Goal: Use online tool/utility: Use online tool/utility

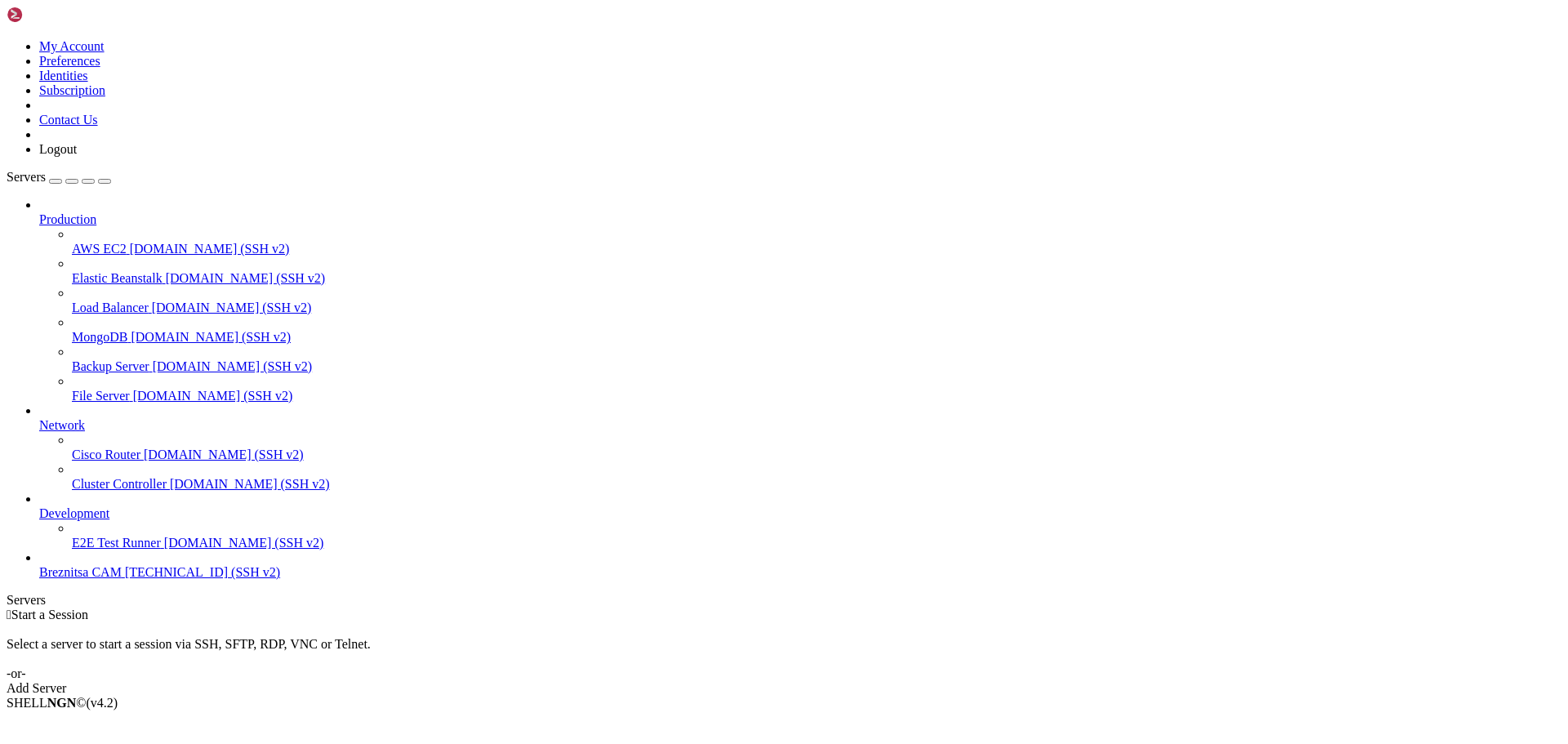
click at [125, 579] on span "[TECHNICAL_ID] (SSH v2)" at bounding box center [202, 572] width 155 height 14
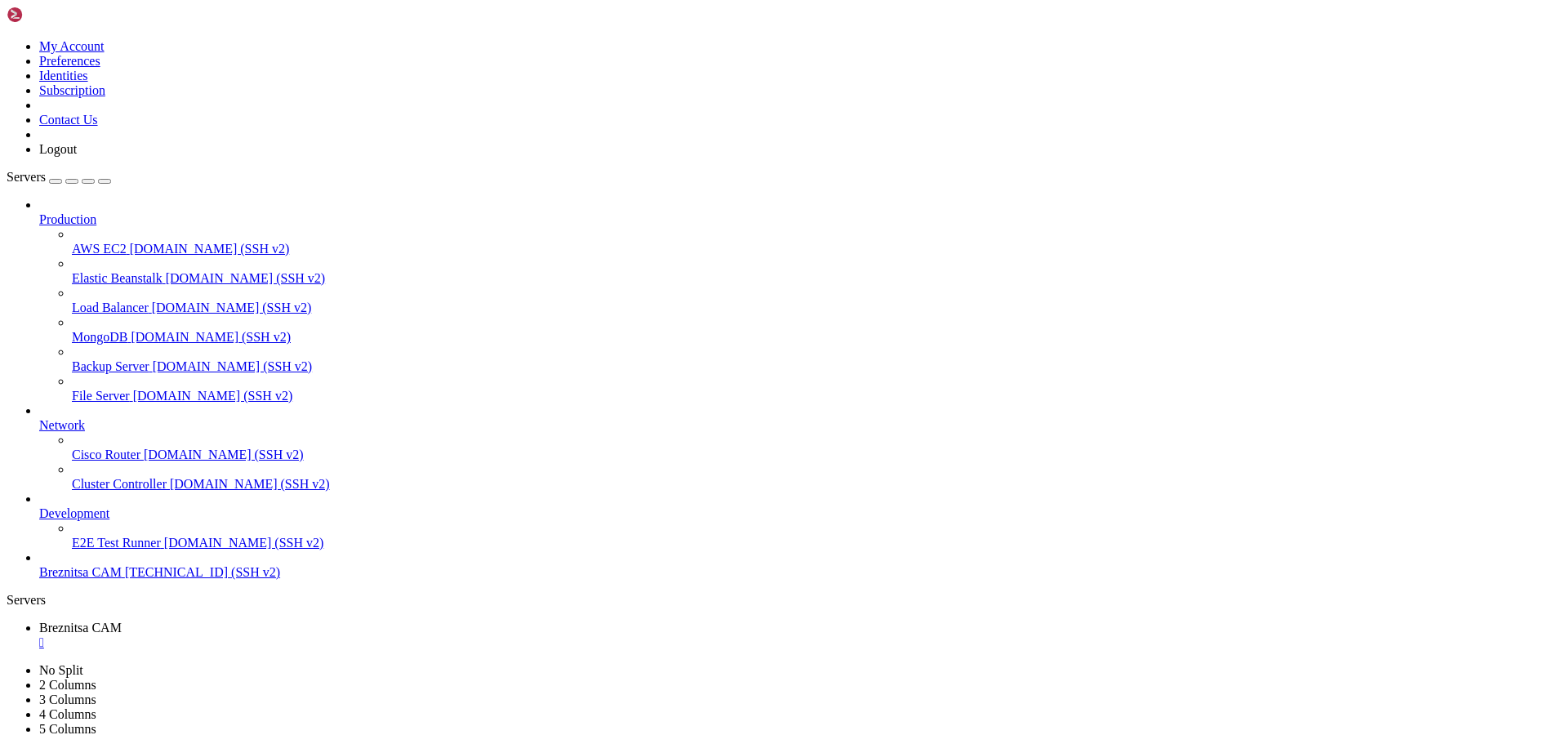
drag, startPoint x: 732, startPoint y: 1407, endPoint x: 671, endPoint y: 1406, distance: 61.0
drag, startPoint x: 13, startPoint y: 1324, endPoint x: 167, endPoint y: 1338, distance: 154.6
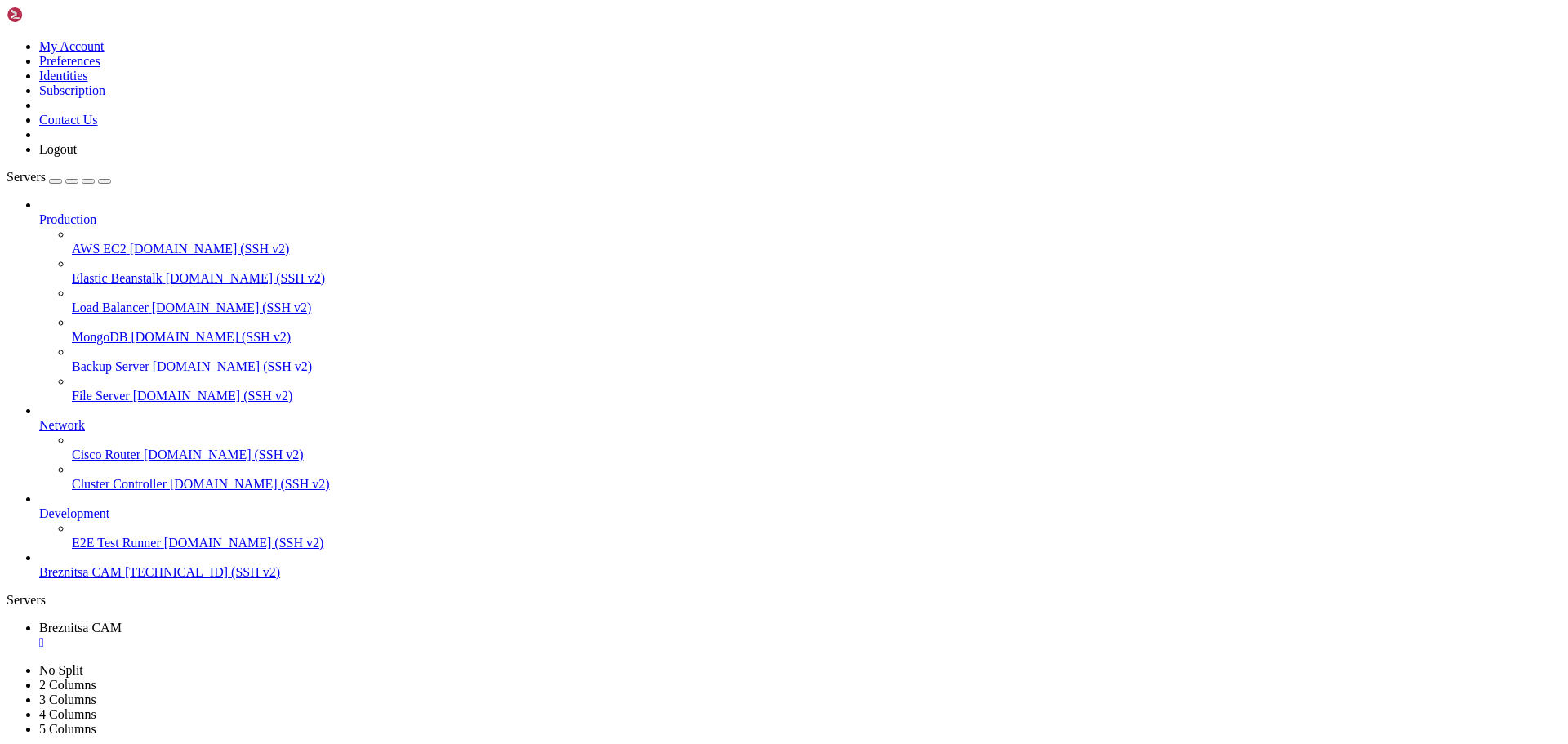
drag, startPoint x: 13, startPoint y: 1329, endPoint x: 569, endPoint y: 1452, distance: 569.4
drag, startPoint x: 572, startPoint y: 1478, endPoint x: 525, endPoint y: 1505, distance: 54.2
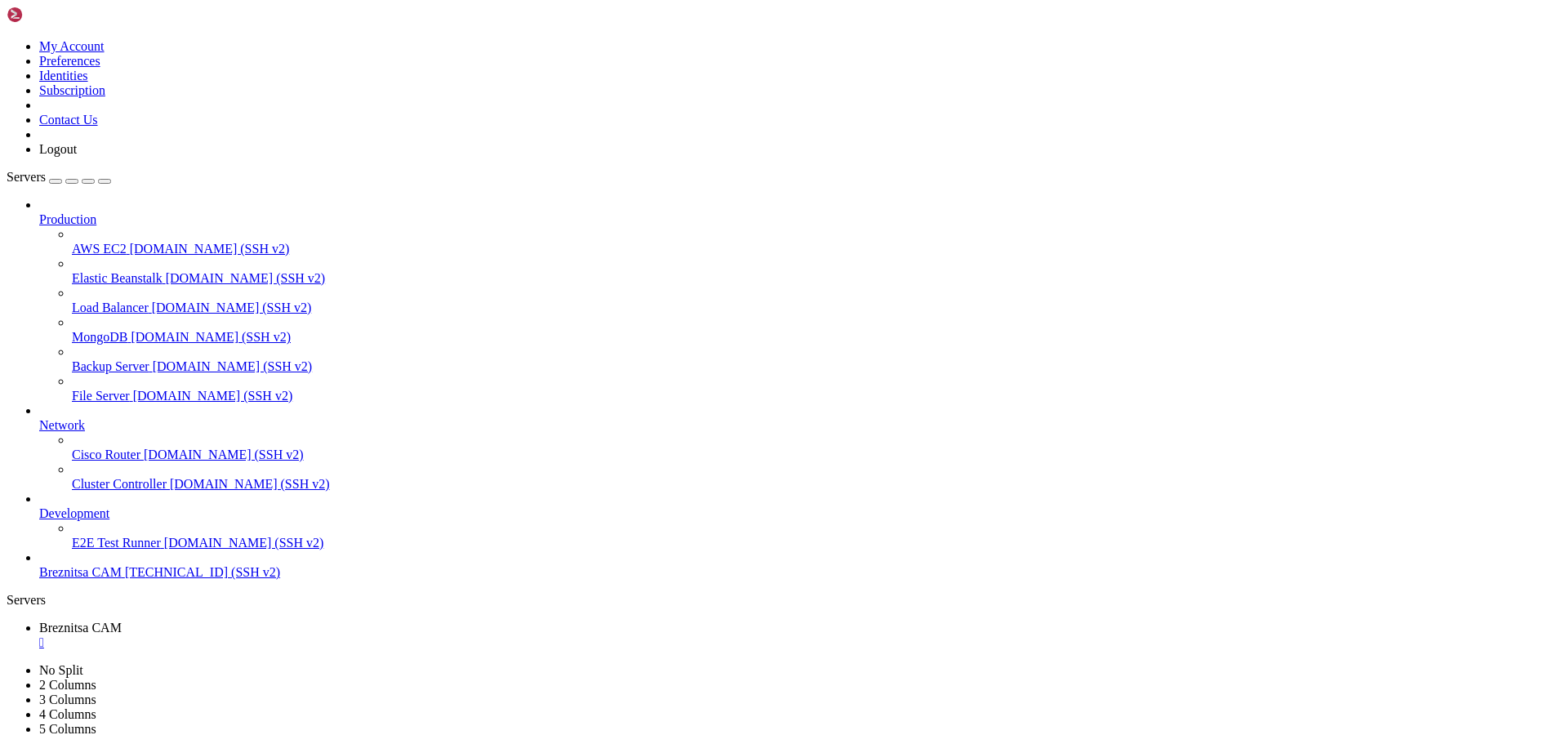
scroll to position [277, 0]
drag, startPoint x: 15, startPoint y: 1202, endPoint x: 427, endPoint y: 1517, distance: 518.6
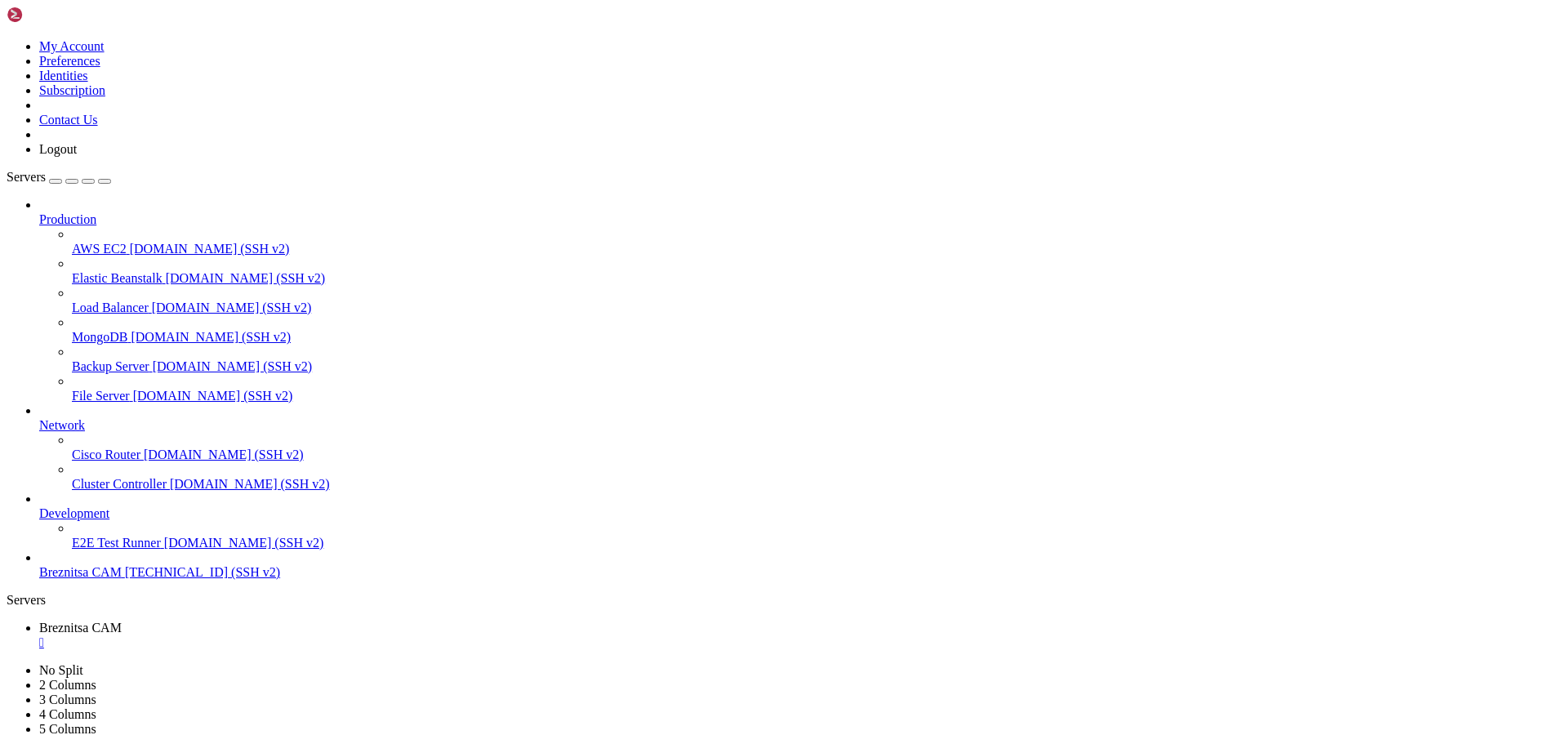
scroll to position [319, 0]
drag, startPoint x: 558, startPoint y: 1524, endPoint x: 513, endPoint y: 1522, distance: 45.0
drag, startPoint x: 557, startPoint y: 1512, endPoint x: 502, endPoint y: 1518, distance: 55.3
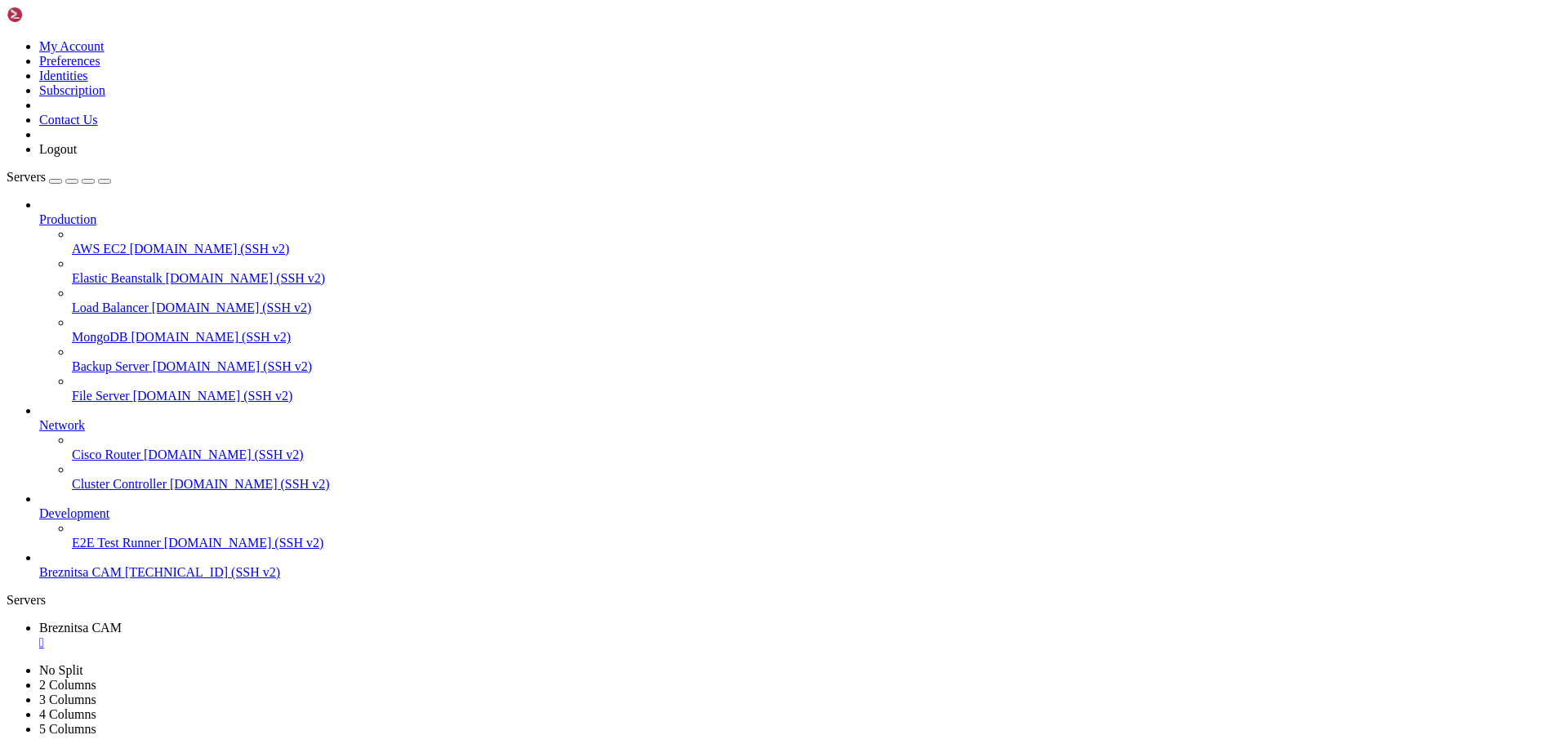
drag, startPoint x: 15, startPoint y: 1492, endPoint x: 316, endPoint y: 1516, distance: 302.0
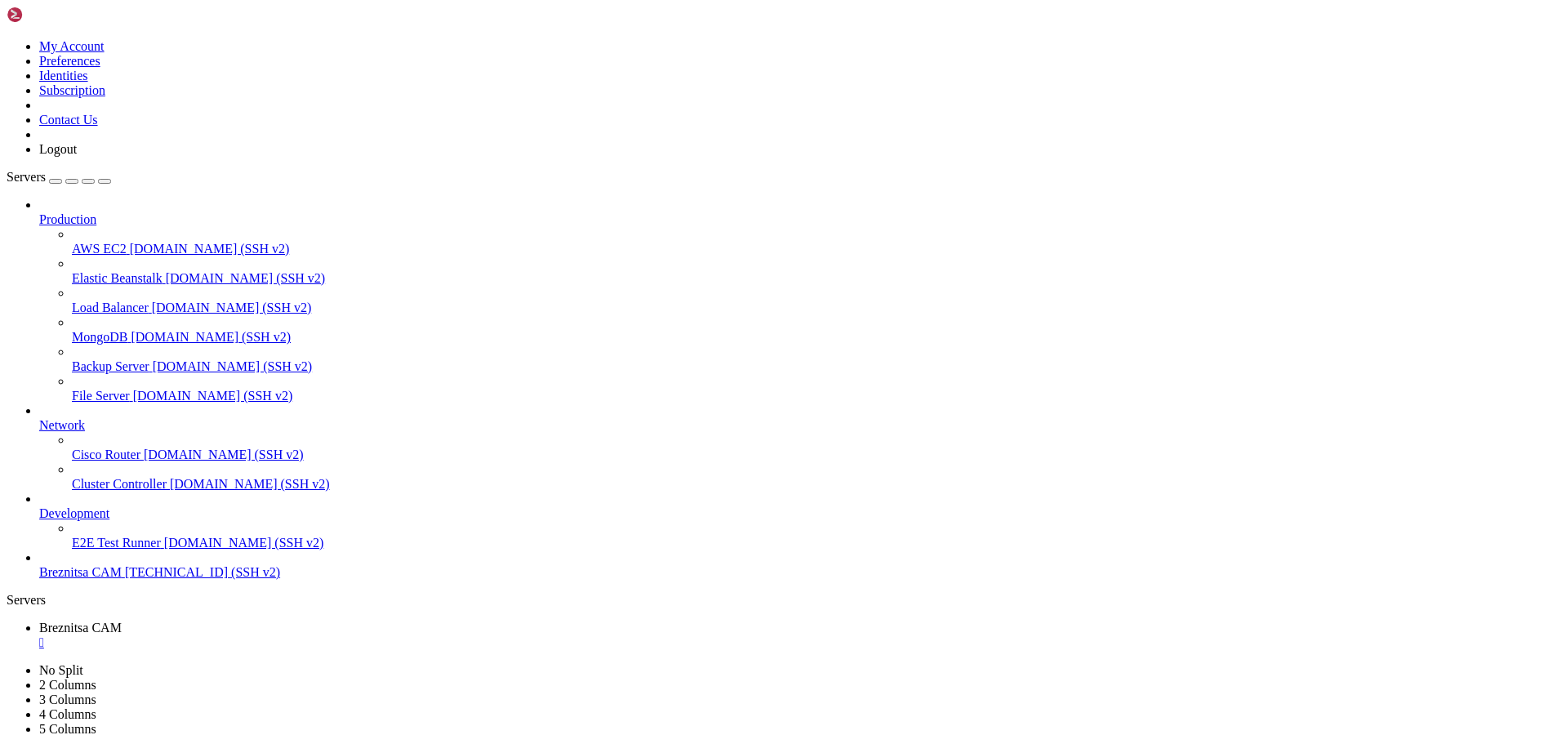
drag, startPoint x: 621, startPoint y: 1523, endPoint x: 575, endPoint y: 1527, distance: 46.2
drag, startPoint x: 13, startPoint y: 1186, endPoint x: 456, endPoint y: 1525, distance: 557.8
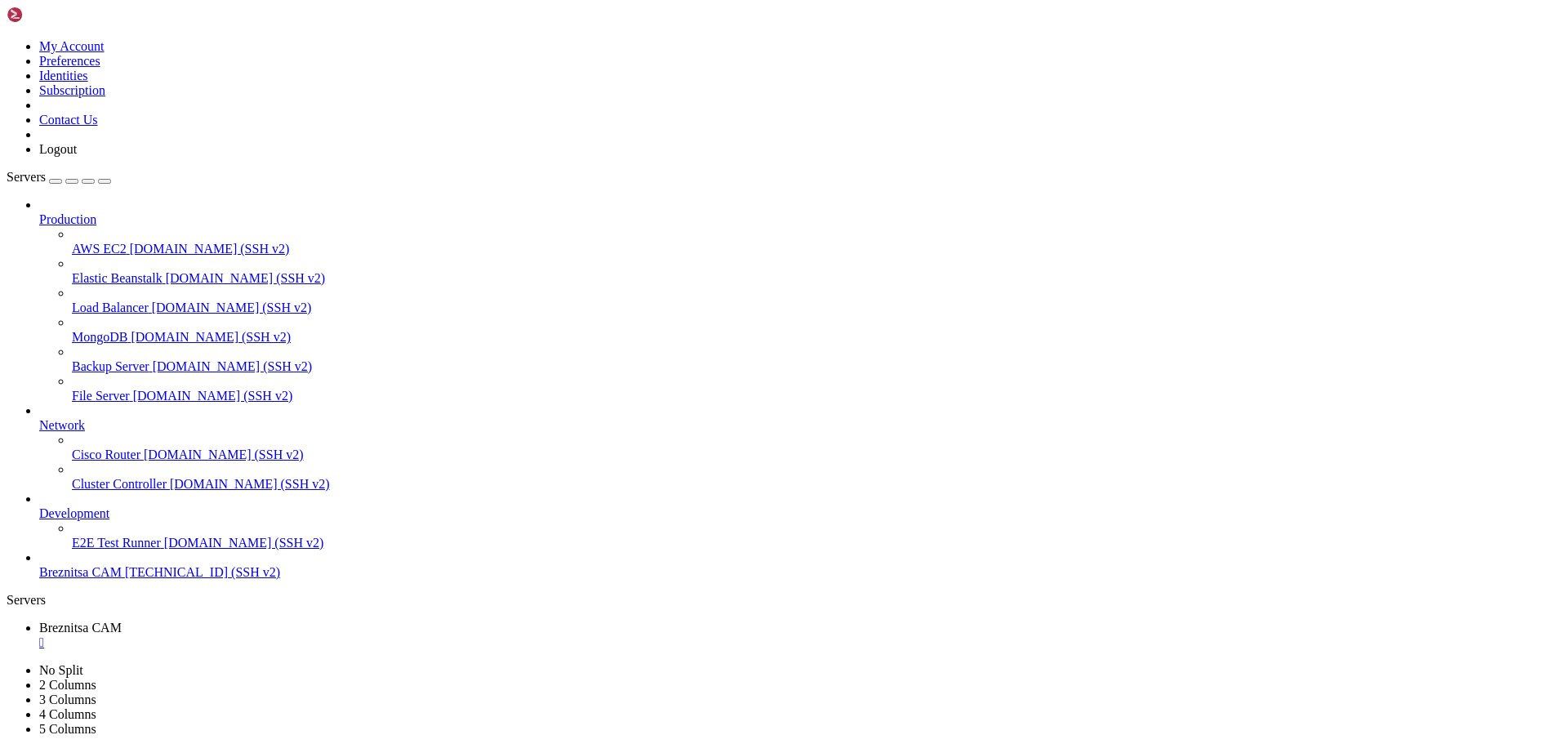
drag, startPoint x: 558, startPoint y: 1517, endPoint x: 534, endPoint y: 1467, distance: 55.5
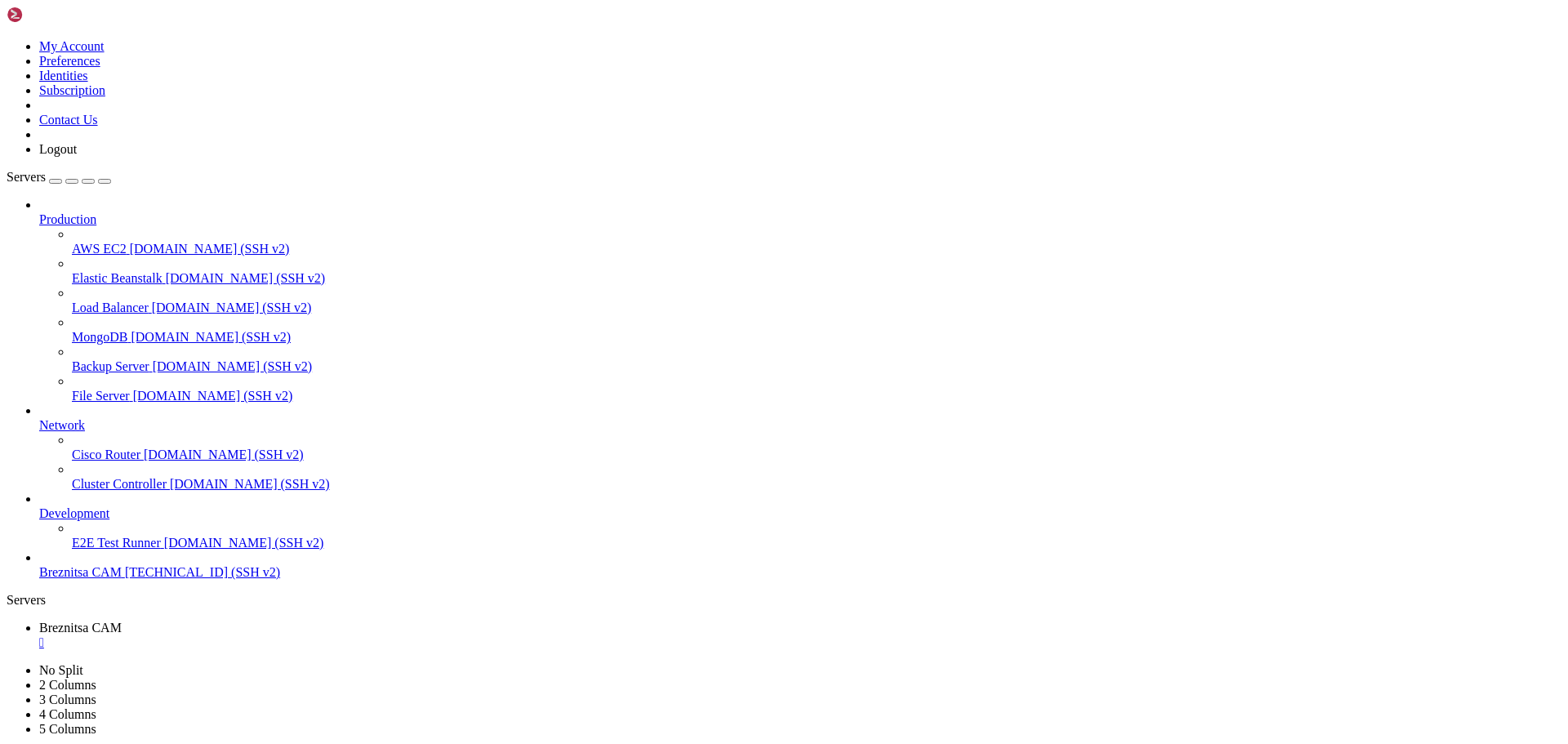
drag, startPoint x: 13, startPoint y: 1408, endPoint x: 227, endPoint y: 1520, distance: 241.5
